Goal: Task Accomplishment & Management: Manage account settings

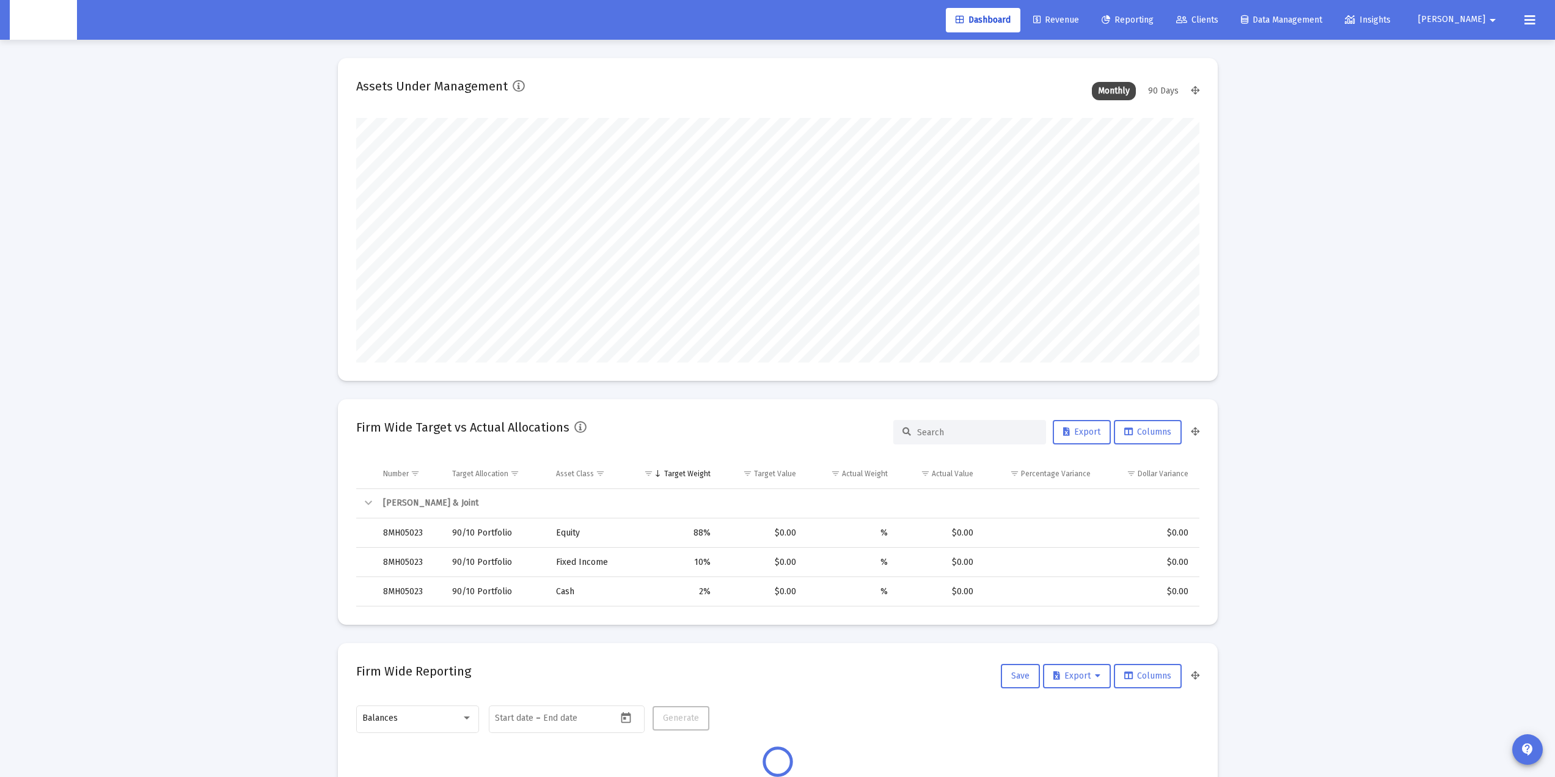
scroll to position [244, 454]
type input "[DATE]"
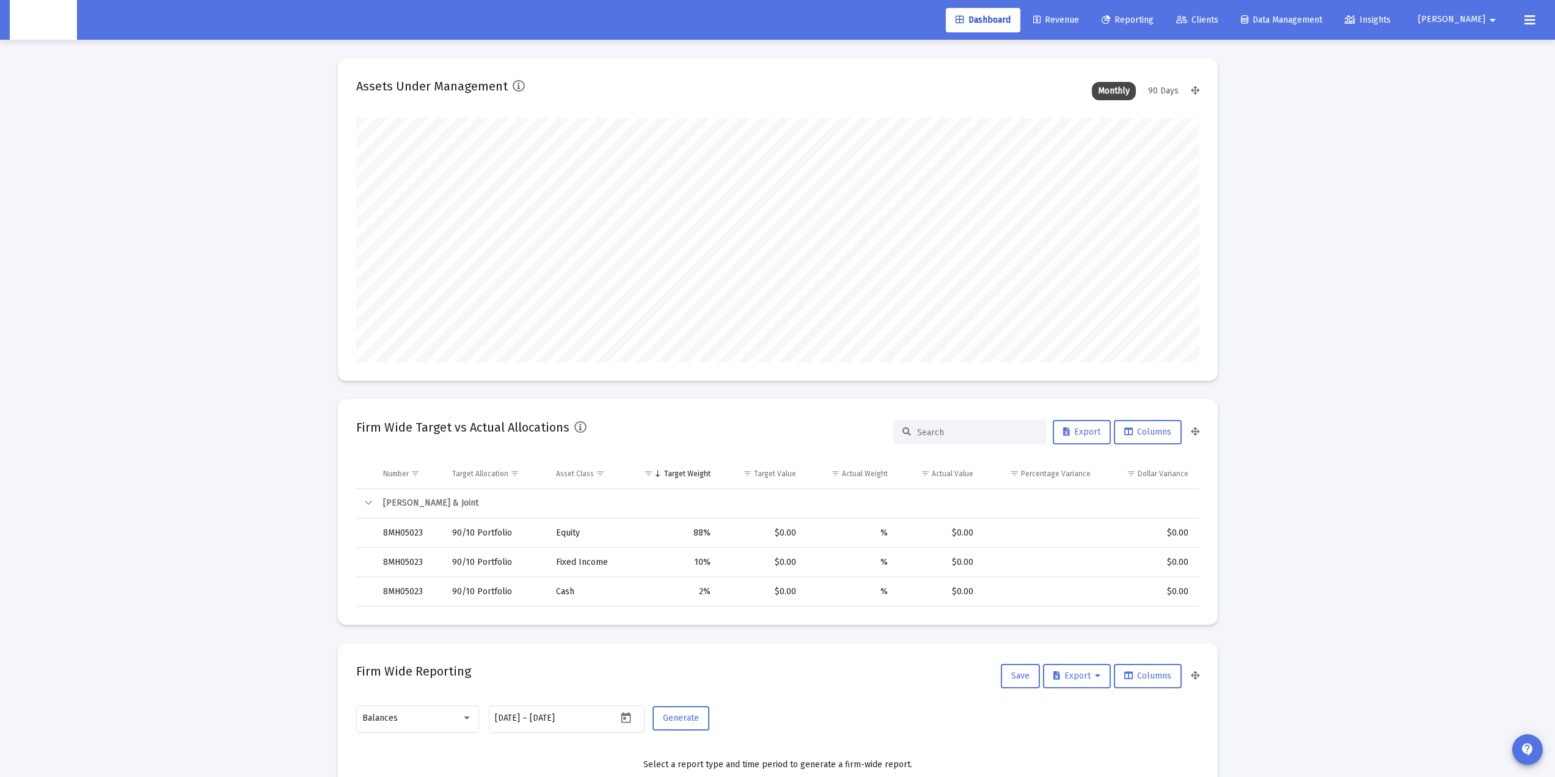
click at [1478, 15] on span "[PERSON_NAME]" at bounding box center [1451, 20] width 67 height 10
click at [1489, 49] on span "Settings" at bounding box center [1502, 51] width 36 height 29
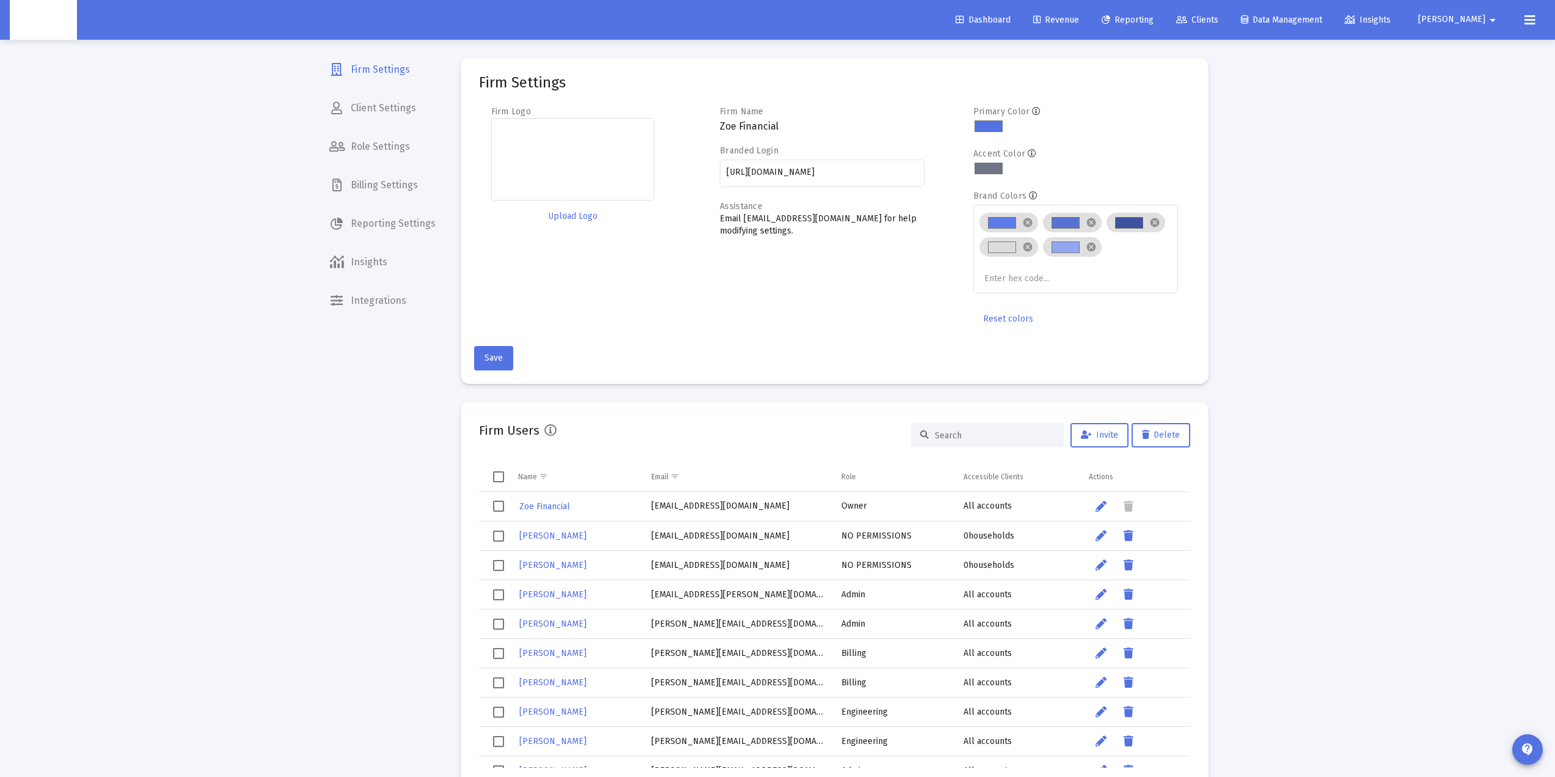
click at [969, 423] on div at bounding box center [987, 435] width 153 height 24
click at [967, 431] on div at bounding box center [987, 435] width 153 height 24
click at [965, 431] on input at bounding box center [995, 435] width 120 height 10
click at [992, 439] on input at bounding box center [995, 435] width 120 height 10
click at [992, 436] on input at bounding box center [995, 435] width 120 height 10
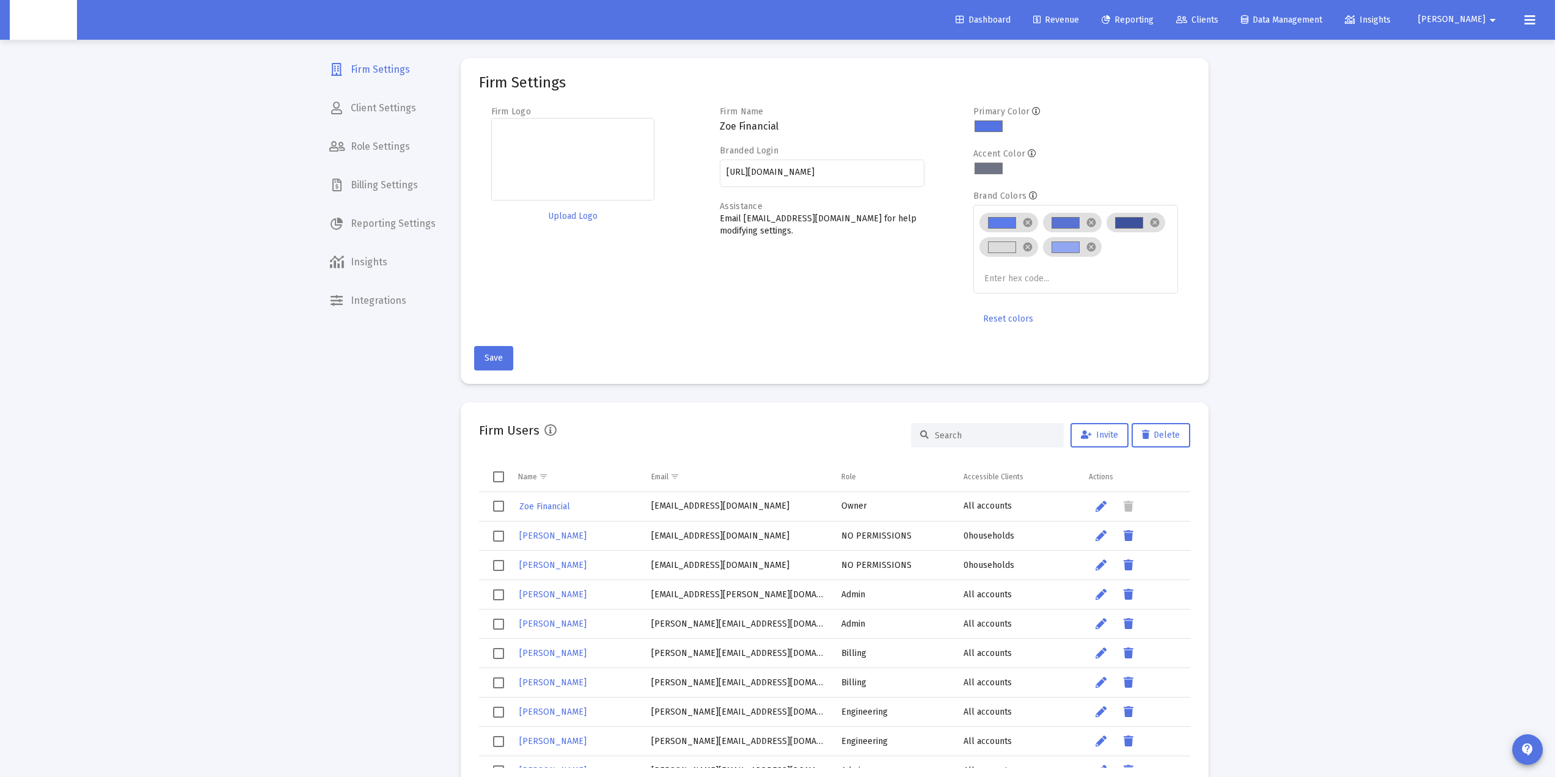
click at [962, 436] on input at bounding box center [995, 435] width 120 height 10
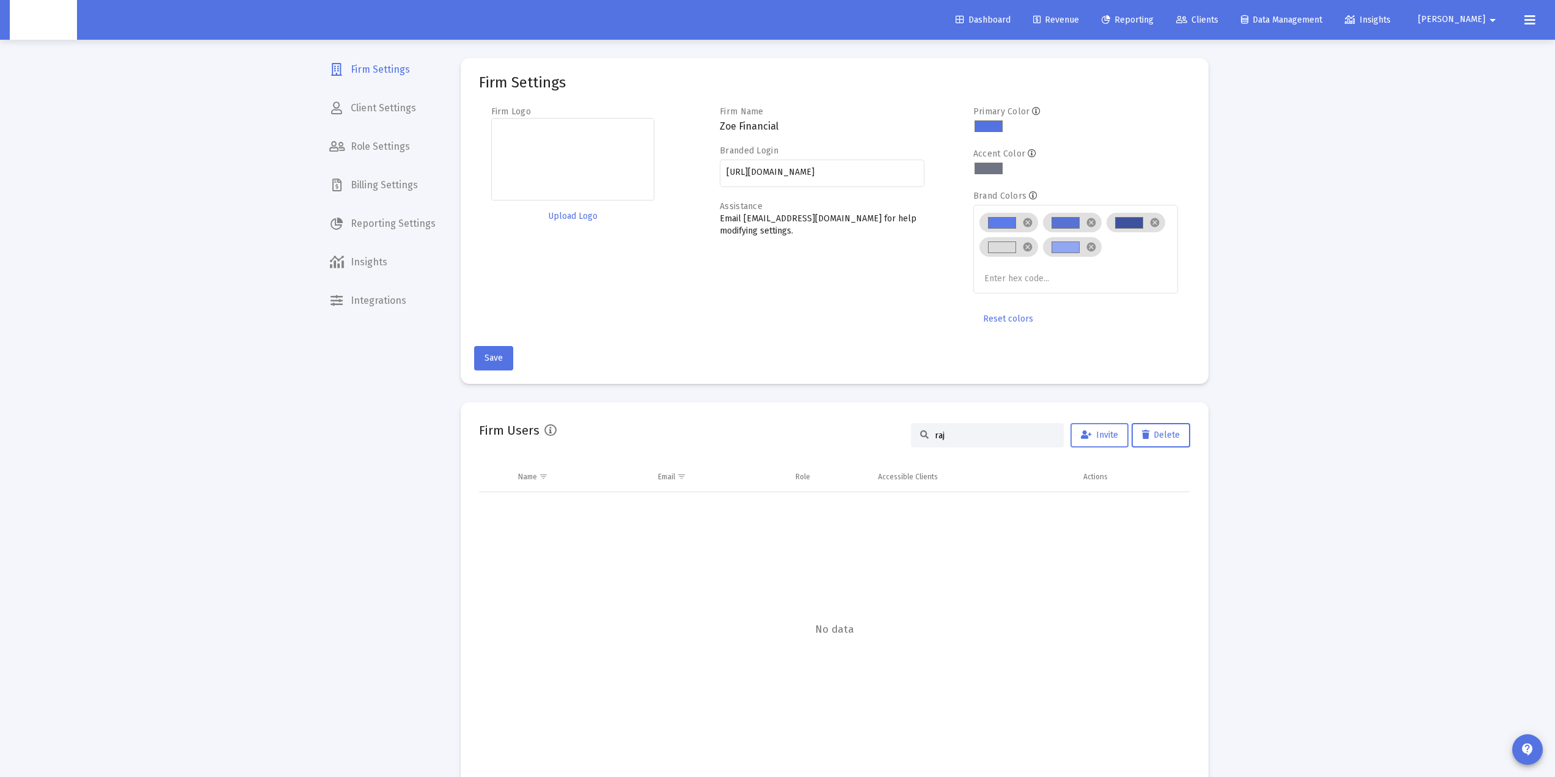
type input "raj"
click at [1096, 438] on span "Invite" at bounding box center [1099, 435] width 37 height 10
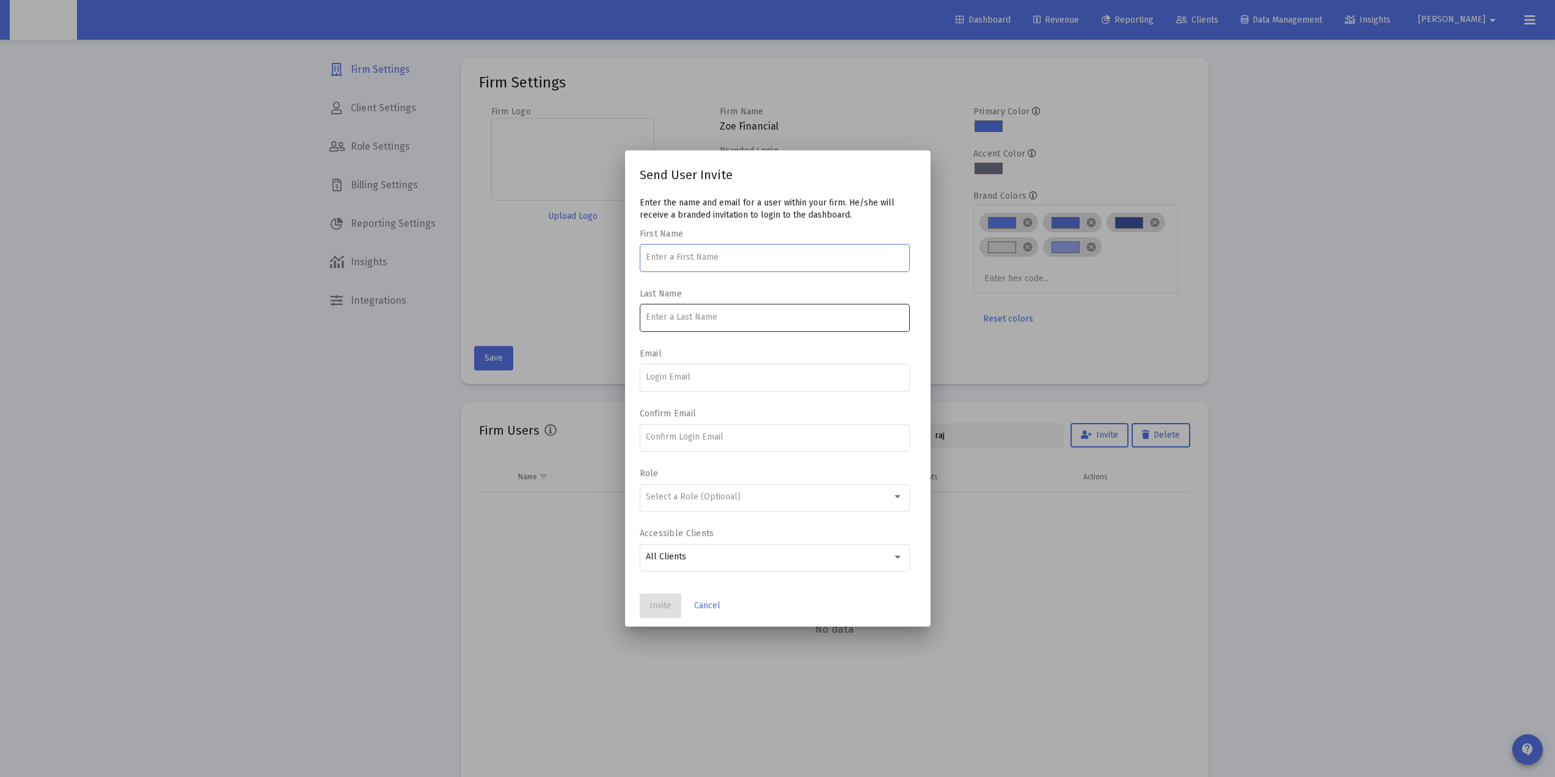
type input "r"
type input "[PERSON_NAME]"
click at [703, 318] on input at bounding box center [774, 317] width 257 height 10
type input "[PERSON_NAME]"
click at [737, 379] on input "[PERSON_NAME][EMAIL_ADDRESS][DOMAIN_NAME]" at bounding box center [774, 377] width 257 height 10
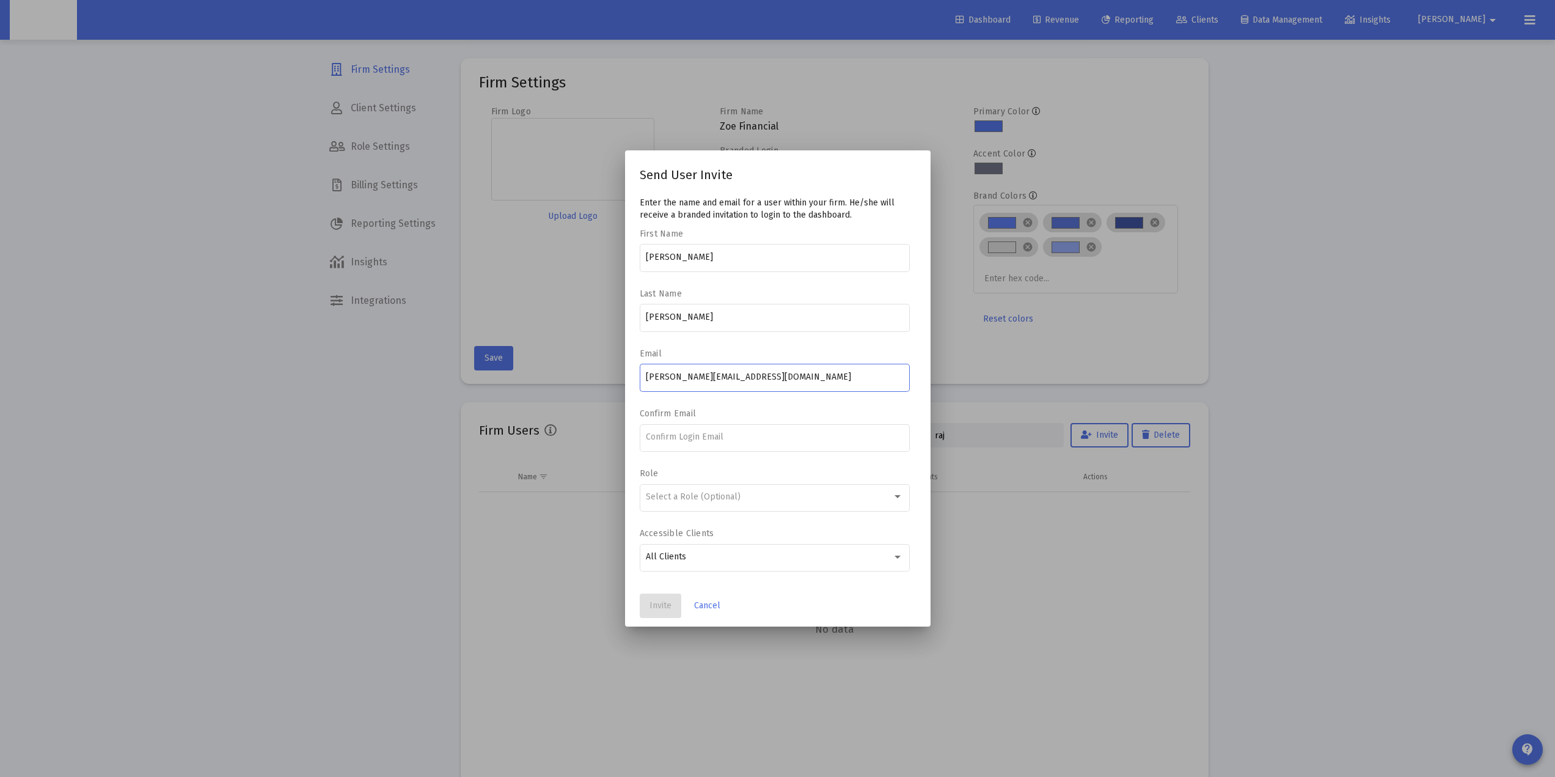
click at [738, 379] on input "[PERSON_NAME][EMAIL_ADDRESS][DOMAIN_NAME]" at bounding box center [774, 377] width 257 height 10
click at [739, 379] on input "[PERSON_NAME][EMAIL_ADDRESS][DOMAIN_NAME]" at bounding box center [774, 377] width 257 height 10
click at [739, 372] on input "[PERSON_NAME][EMAIL_ADDRESS][DOMAIN_NAME]" at bounding box center [774, 377] width 257 height 10
type input "[PERSON_NAME][EMAIL_ADDRESS][DOMAIN_NAME]"
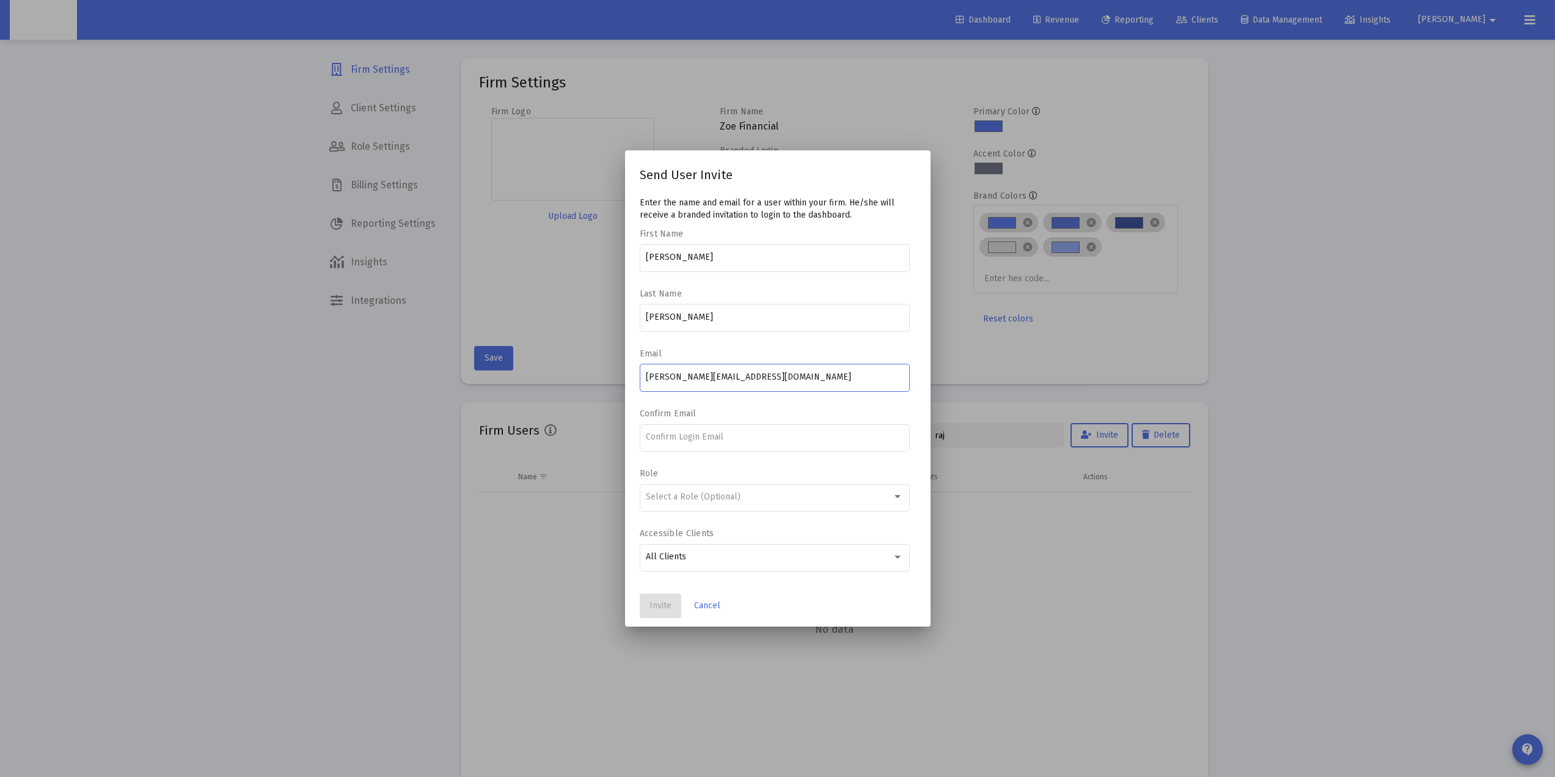
click at [752, 370] on div "[PERSON_NAME][EMAIL_ADDRESS][DOMAIN_NAME]" at bounding box center [774, 377] width 257 height 30
click at [742, 376] on input "[PERSON_NAME][EMAIL_ADDRESS][DOMAIN_NAME]" at bounding box center [774, 377] width 257 height 10
drag, startPoint x: 739, startPoint y: 373, endPoint x: 570, endPoint y: 373, distance: 168.7
click at [570, 373] on div "Send User Invite Enter the name and email for a user within your firm. He/she w…" at bounding box center [777, 388] width 1555 height 777
click at [690, 436] on input at bounding box center [774, 437] width 257 height 10
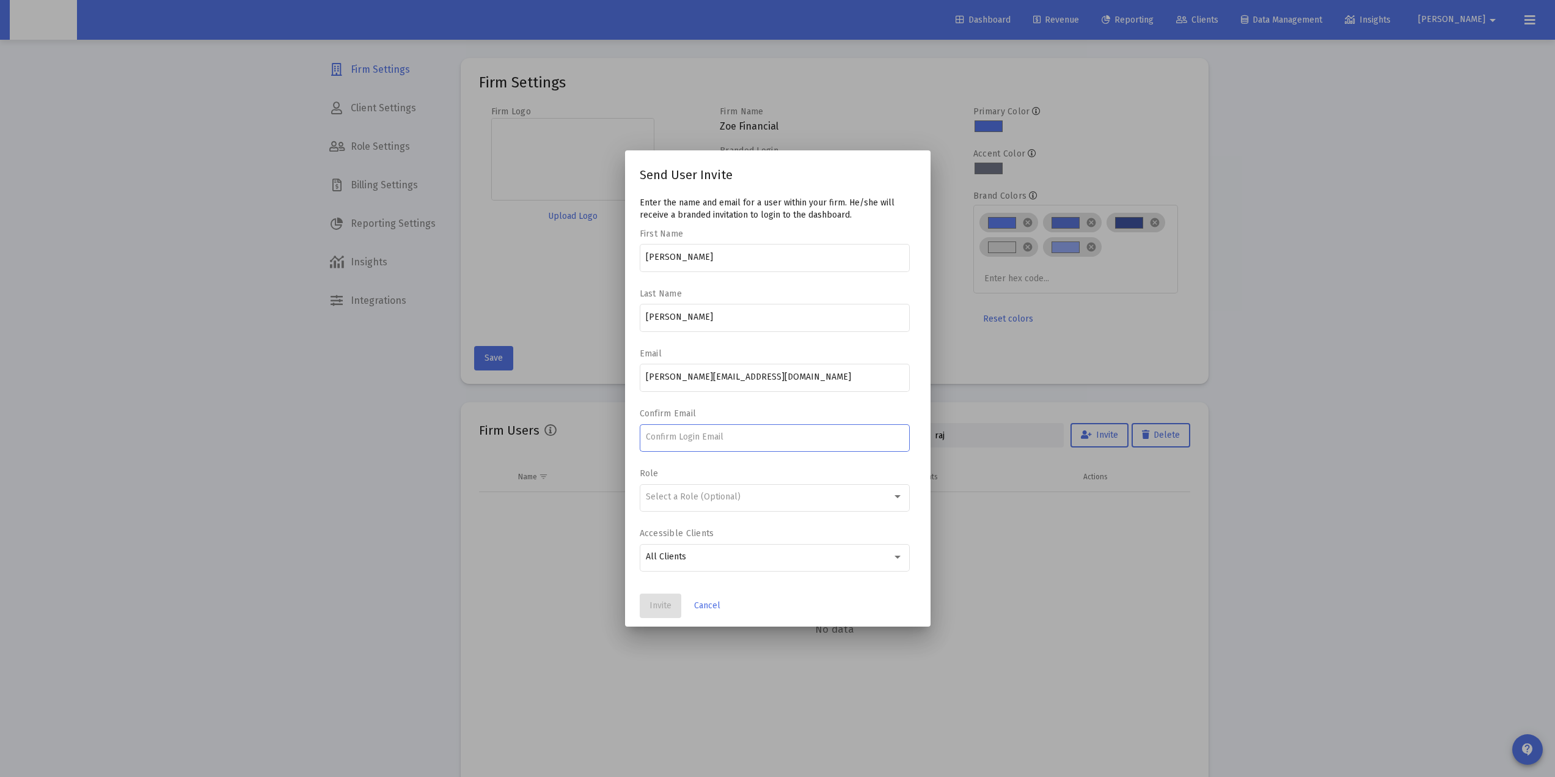
paste input "[PERSON_NAME][EMAIL_ADDRESS][DOMAIN_NAME]"
type input "[PERSON_NAME][EMAIL_ADDRESS][DOMAIN_NAME]"
click at [648, 603] on button "Invite" at bounding box center [661, 605] width 42 height 24
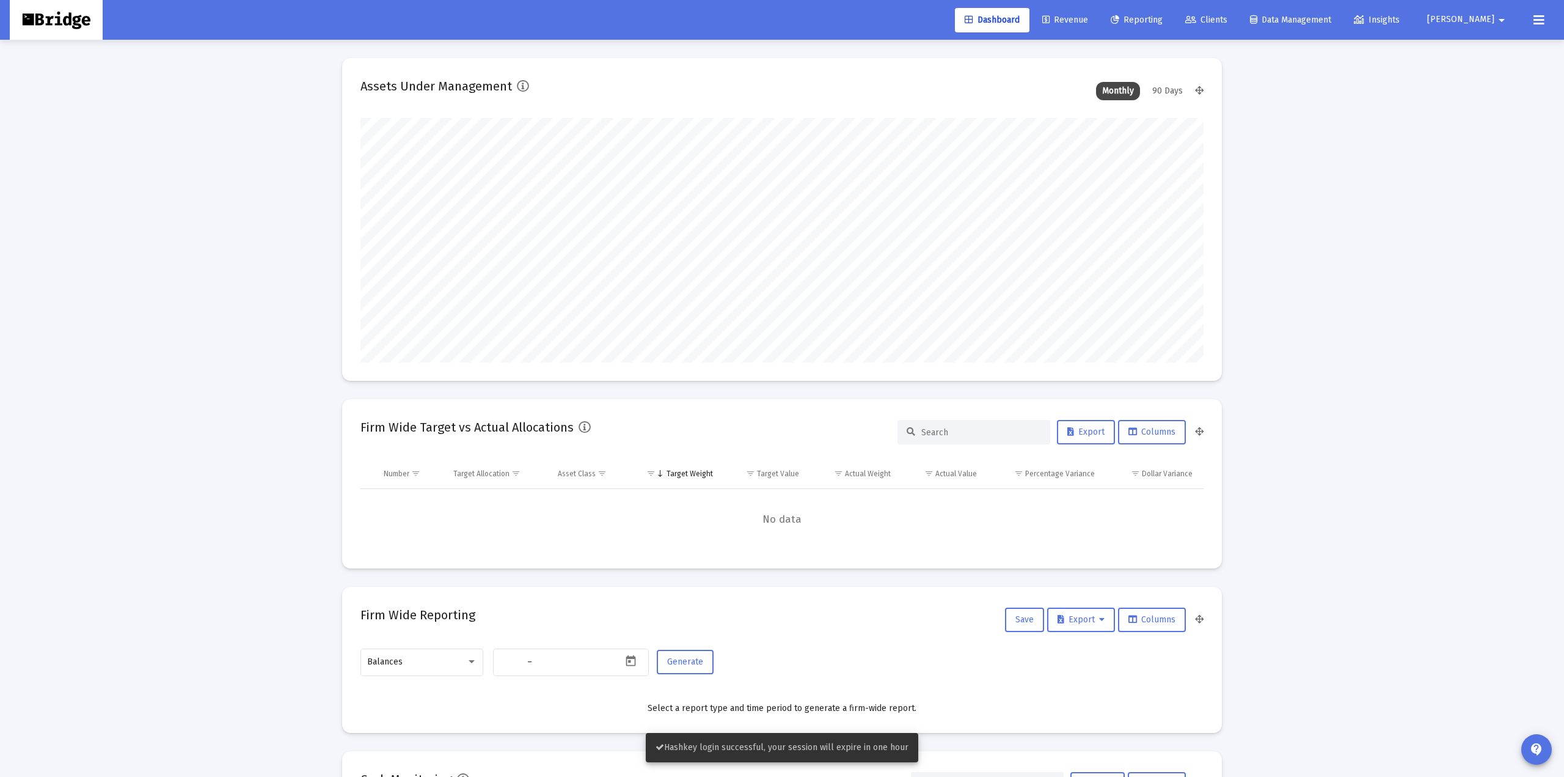
type input "2025-09-15"
click at [1490, 19] on mat-icon "arrow_drop_down" at bounding box center [1492, 20] width 15 height 24
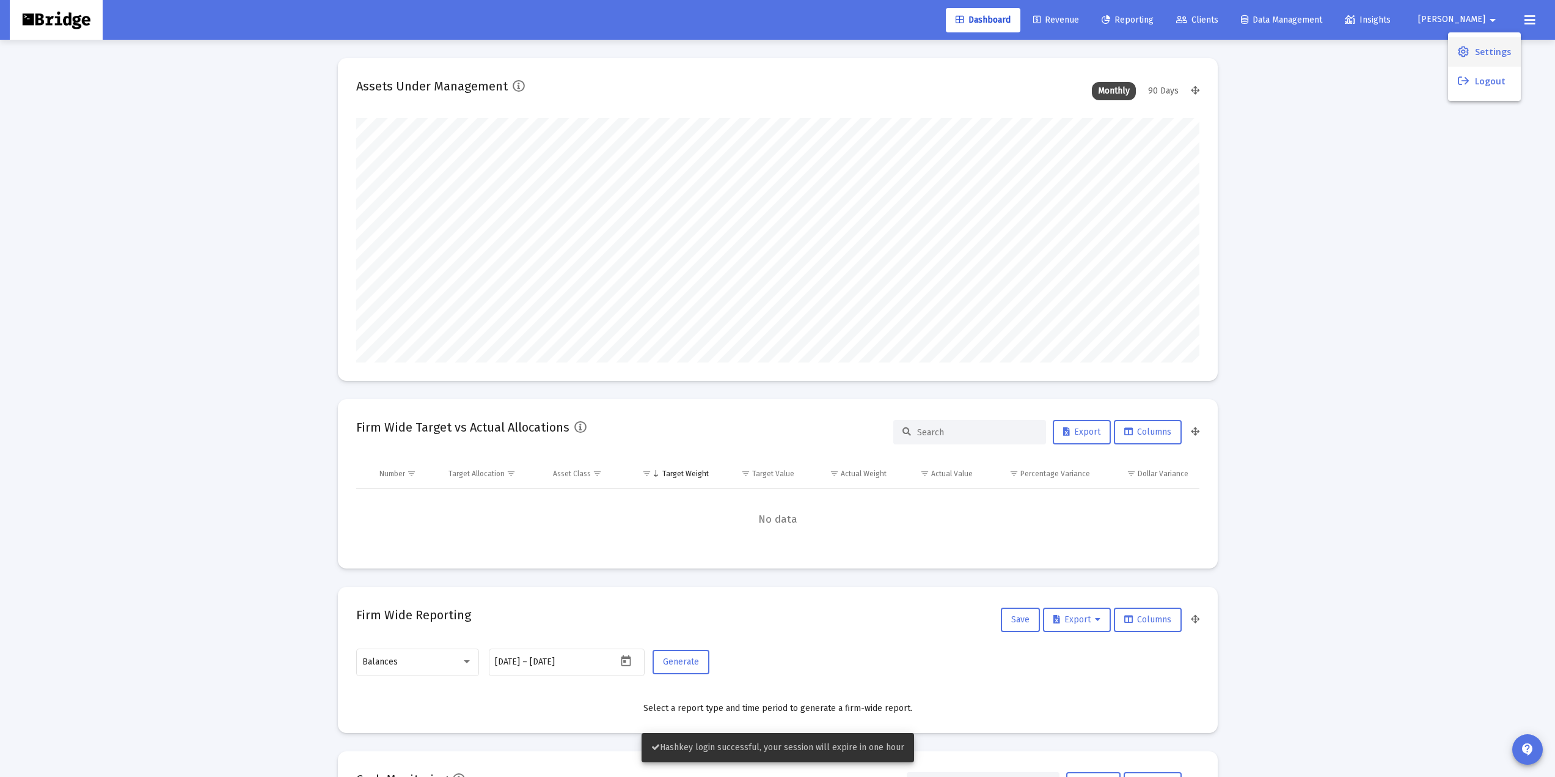
click at [1488, 47] on span "Settings" at bounding box center [1493, 51] width 36 height 29
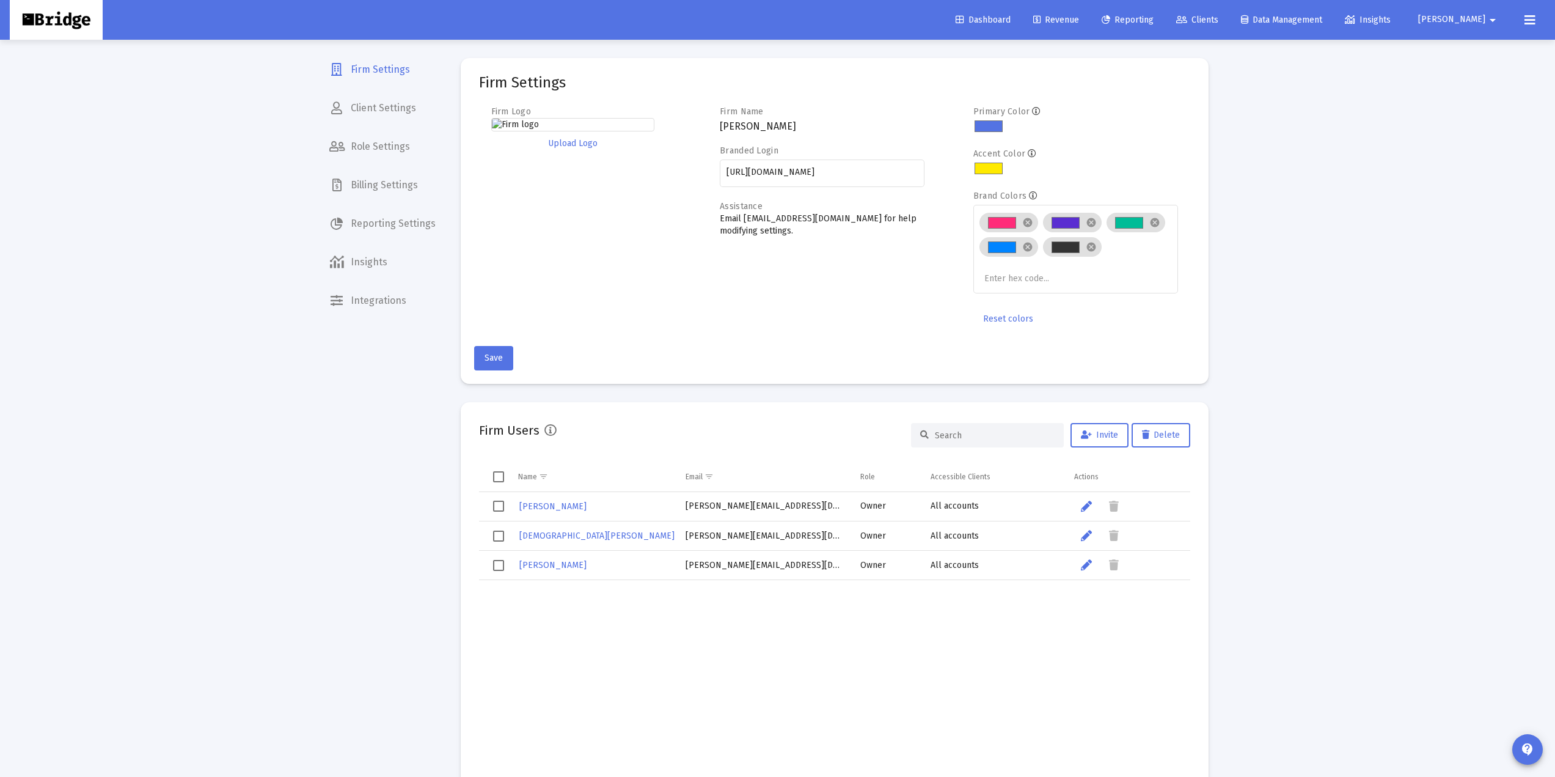
click at [976, 438] on input at bounding box center [995, 435] width 120 height 10
click at [1091, 437] on span "Invite" at bounding box center [1099, 435] width 37 height 10
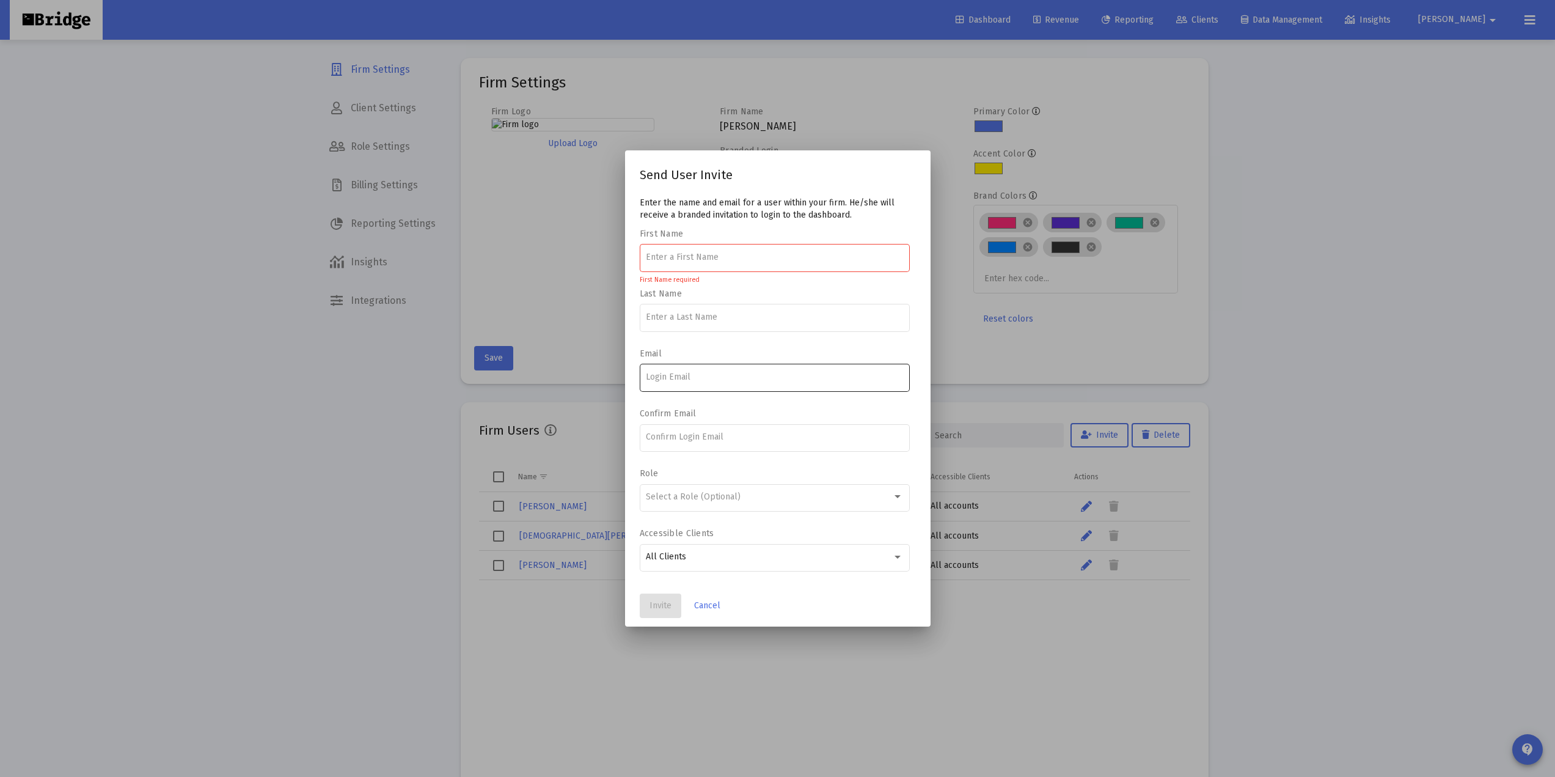
click at [720, 382] on div at bounding box center [774, 377] width 257 height 30
click at [715, 434] on input at bounding box center [774, 437] width 257 height 10
click at [711, 380] on input at bounding box center [774, 377] width 257 height 10
paste input "[PERSON_NAME][EMAIL_ADDRESS][DOMAIN_NAME]"
type input "[PERSON_NAME][EMAIL_ADDRESS][DOMAIN_NAME]"
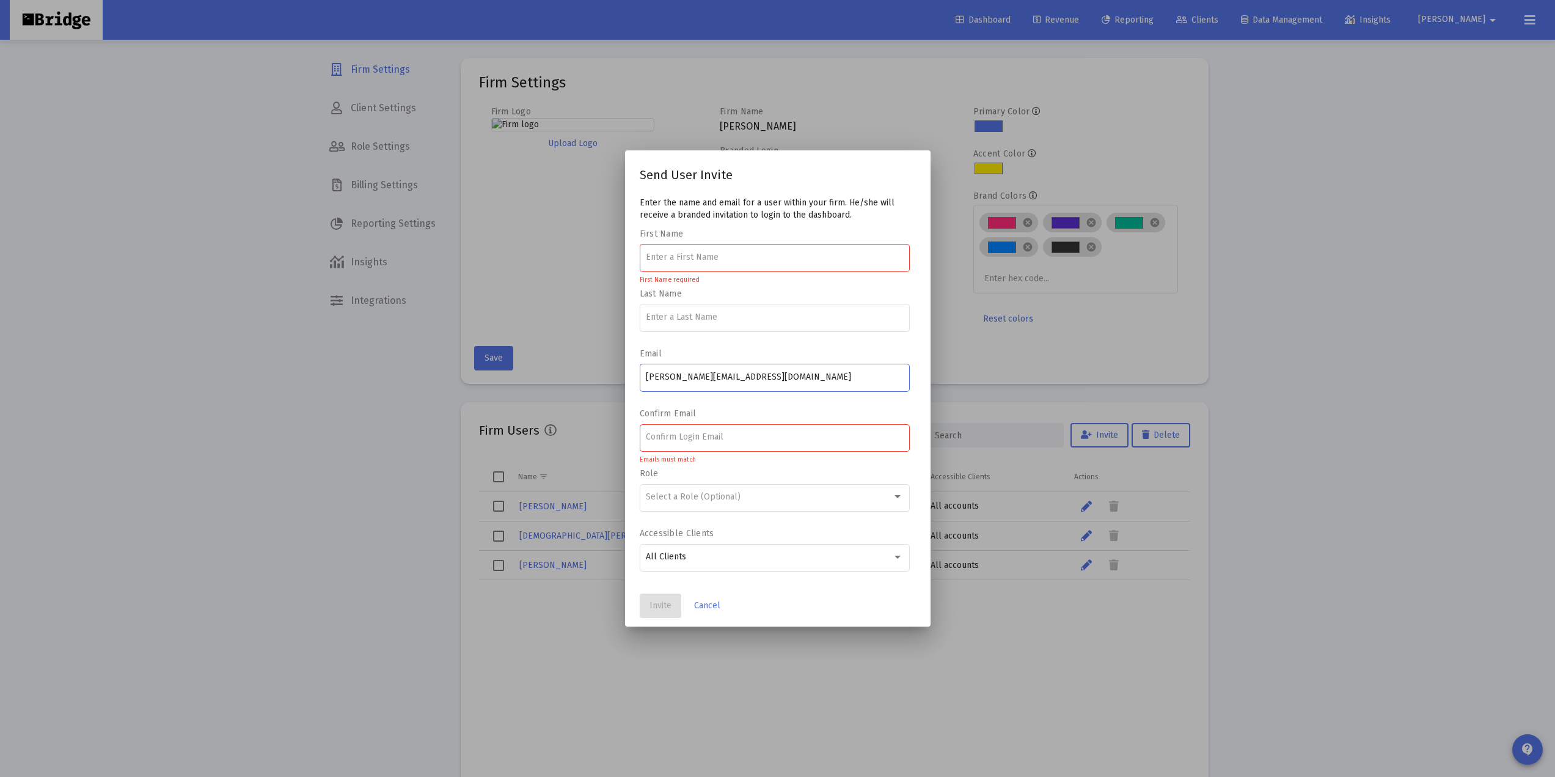
click at [676, 439] on input at bounding box center [774, 437] width 257 height 10
paste input "[PERSON_NAME][EMAIL_ADDRESS][DOMAIN_NAME]"
type input "[PERSON_NAME][EMAIL_ADDRESS][DOMAIN_NAME]"
click at [711, 250] on div at bounding box center [774, 257] width 257 height 30
click at [709, 263] on div at bounding box center [774, 257] width 257 height 30
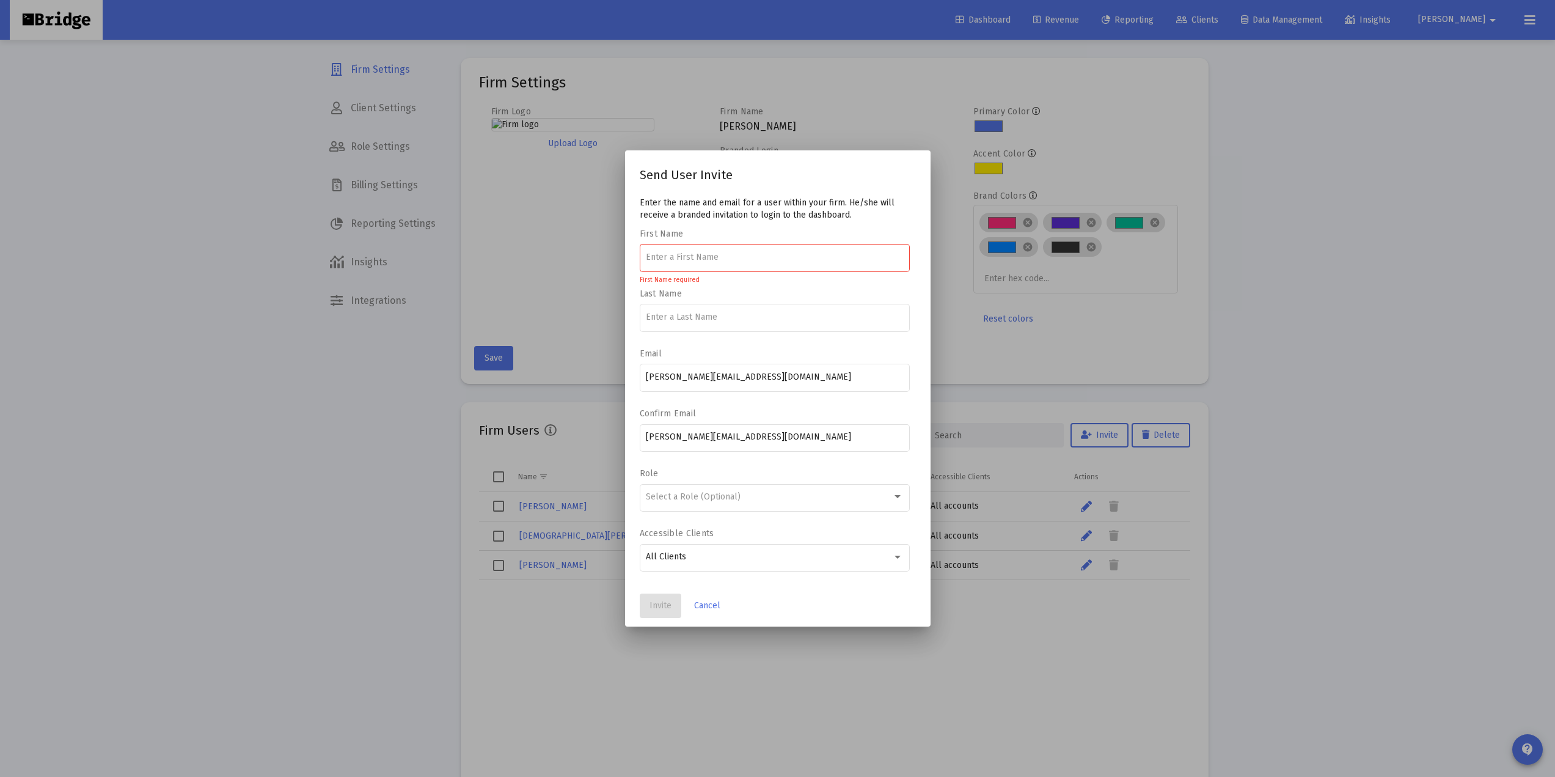
type input "r"
type input "[PERSON_NAME]"
click at [662, 609] on span "Invite" at bounding box center [661, 605] width 22 height 10
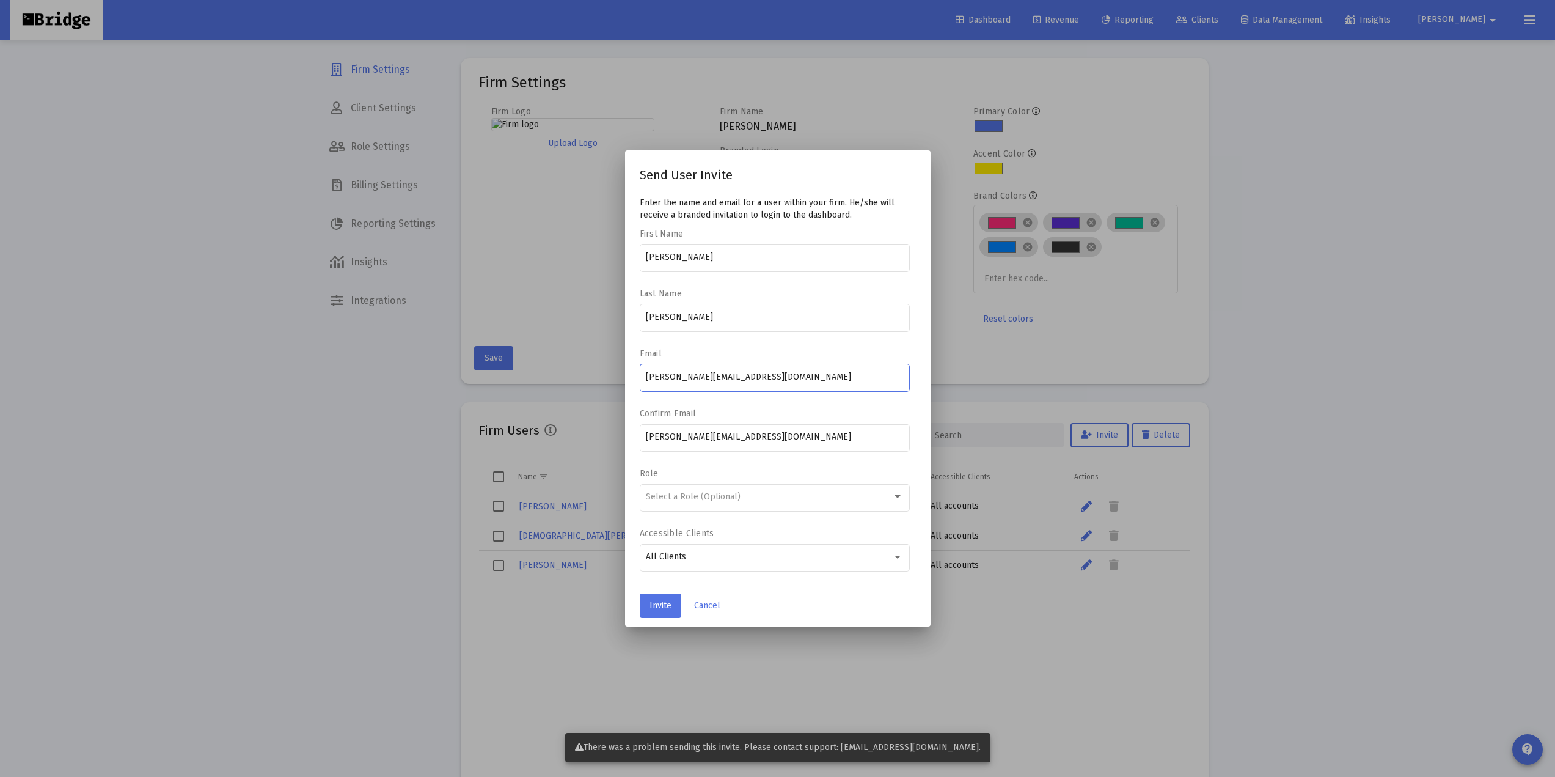
drag, startPoint x: 689, startPoint y: 375, endPoint x: 675, endPoint y: 375, distance: 14.7
click at [675, 375] on input "[PERSON_NAME][EMAIL_ADDRESS][DOMAIN_NAME]" at bounding box center [774, 377] width 257 height 10
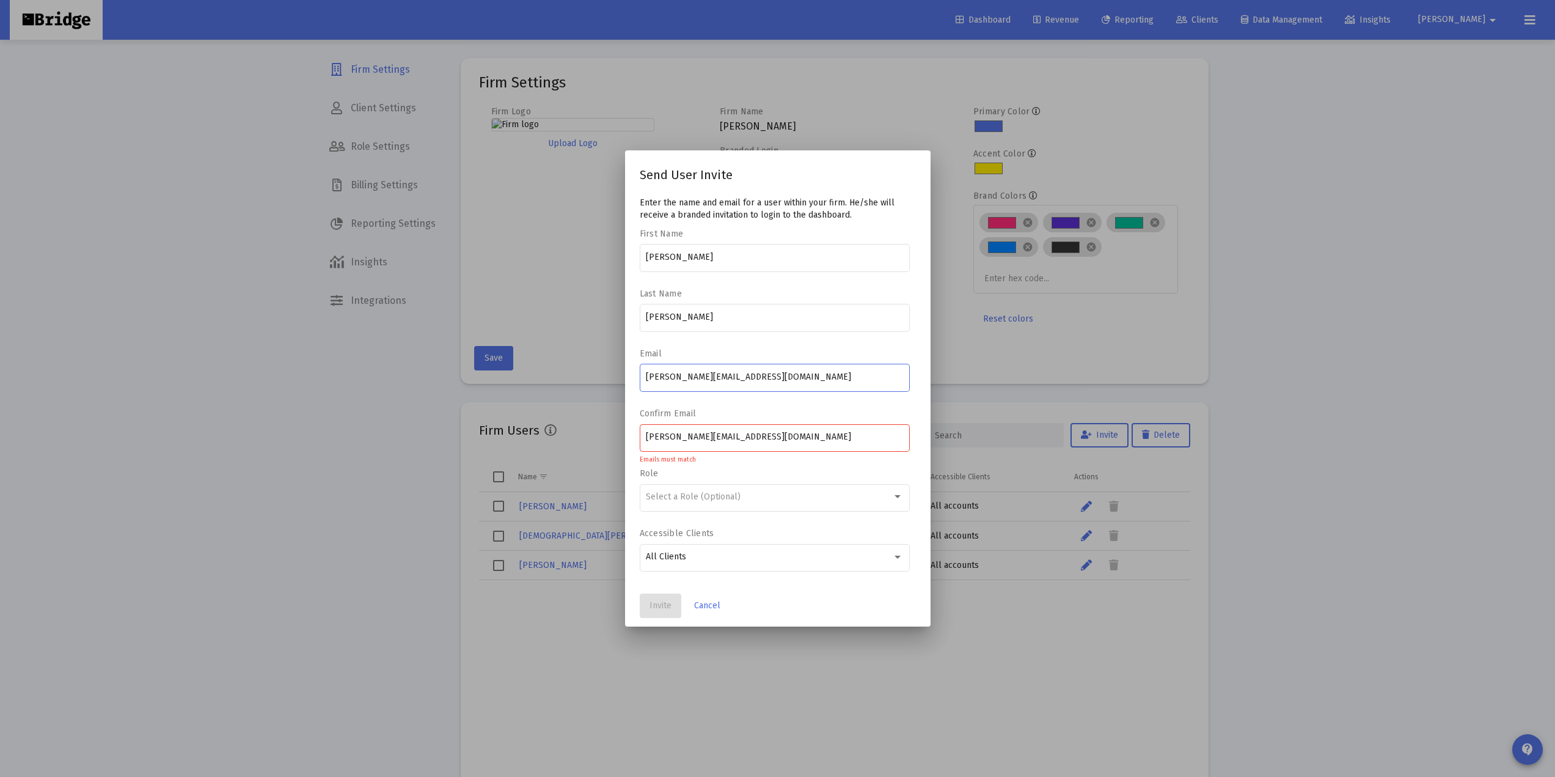
type input "rajesh+sandbox@zoefin.com"
click at [683, 435] on input "[PERSON_NAME][EMAIL_ADDRESS][DOMAIN_NAME]" at bounding box center [774, 437] width 257 height 10
type input "rajesh+sandbox@zoefin.com"
click at [659, 605] on span "Invite" at bounding box center [661, 605] width 22 height 10
